Goal: Find specific page/section

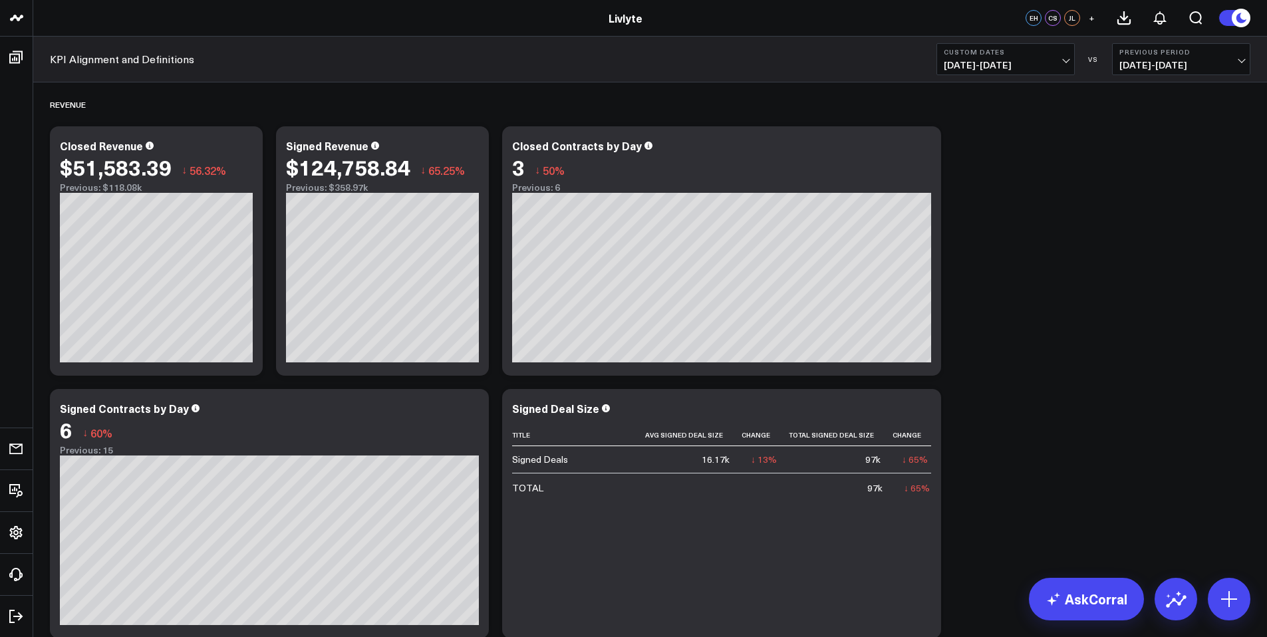
click at [1028, 45] on button "Custom Dates [DATE] - [DATE]" at bounding box center [1006, 59] width 138 height 32
click at [985, 404] on link "YTD" at bounding box center [1005, 398] width 137 height 25
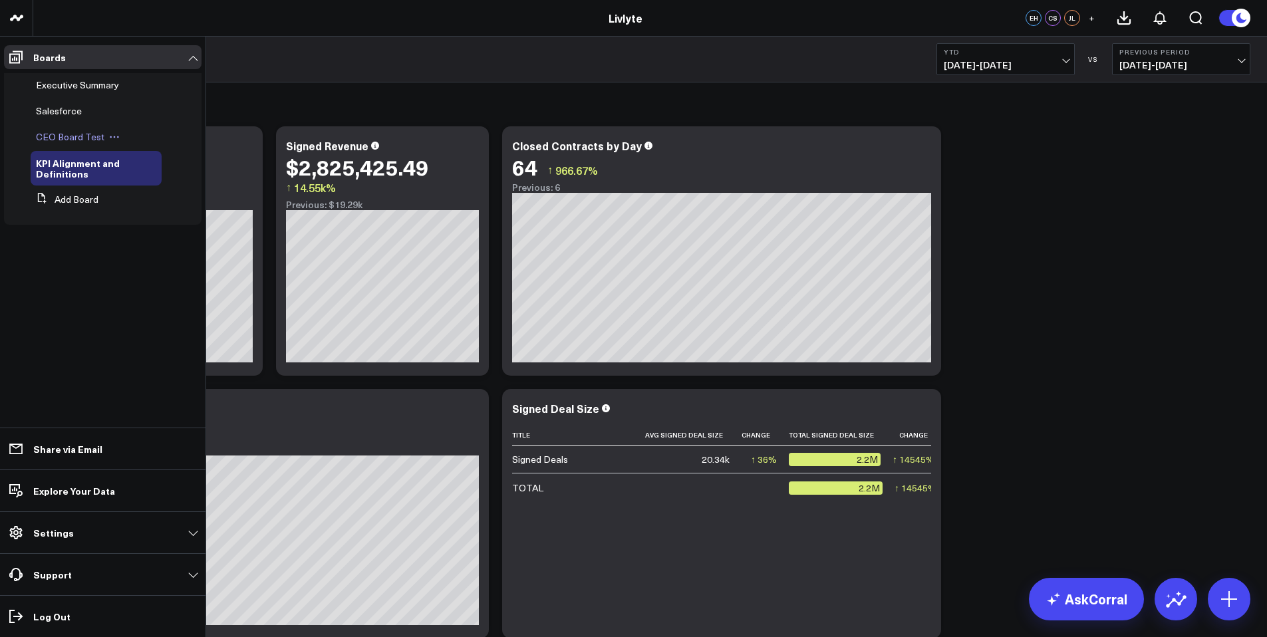
click at [71, 133] on span "CEO Board Test" at bounding box center [70, 136] width 69 height 13
